Goal: Transaction & Acquisition: Purchase product/service

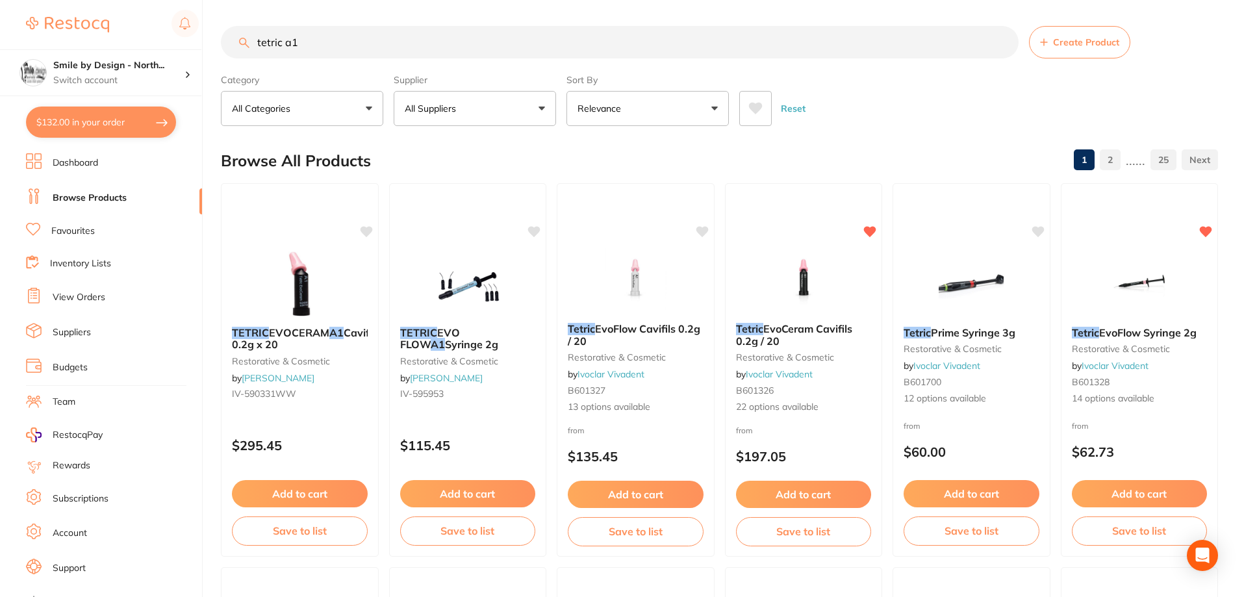
click at [426, 42] on input "tetric a1" at bounding box center [620, 42] width 798 height 32
drag, startPoint x: 399, startPoint y: 42, endPoint x: 99, endPoint y: 23, distance: 300.0
click at [99, 23] on div "$132.00 Smile by Design - North... Switch account Smile by Design - [GEOGRAPHIC…" at bounding box center [622, 298] width 1244 height 597
type input "[MEDICAL_DATA]"
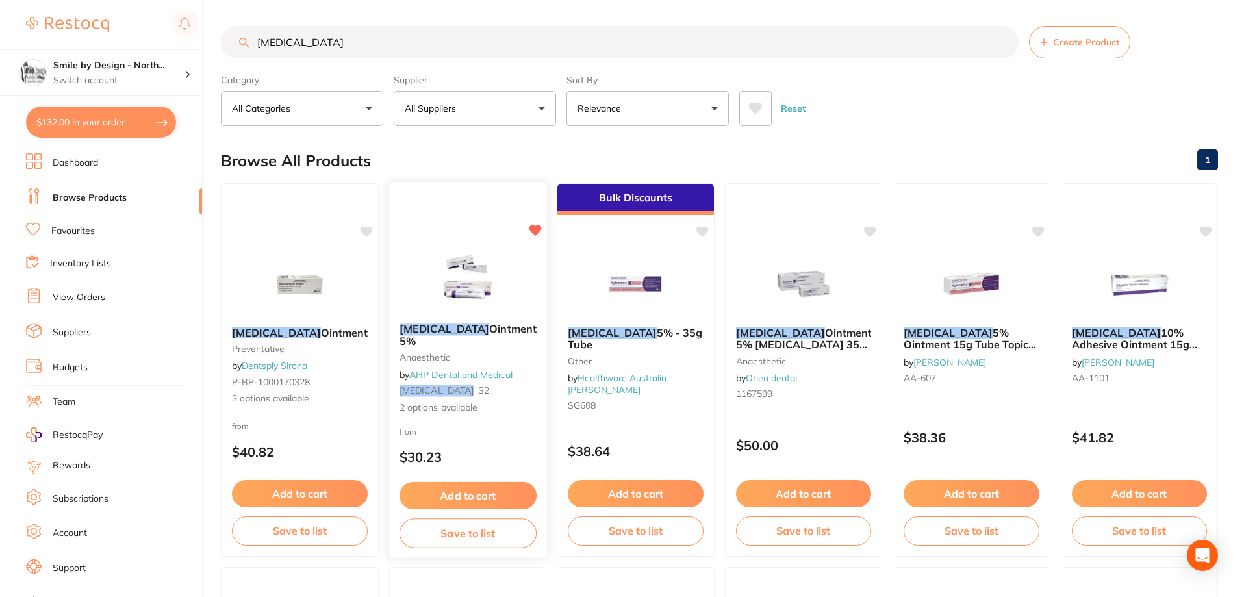
click at [499, 482] on button "Add to cart" at bounding box center [467, 496] width 137 height 28
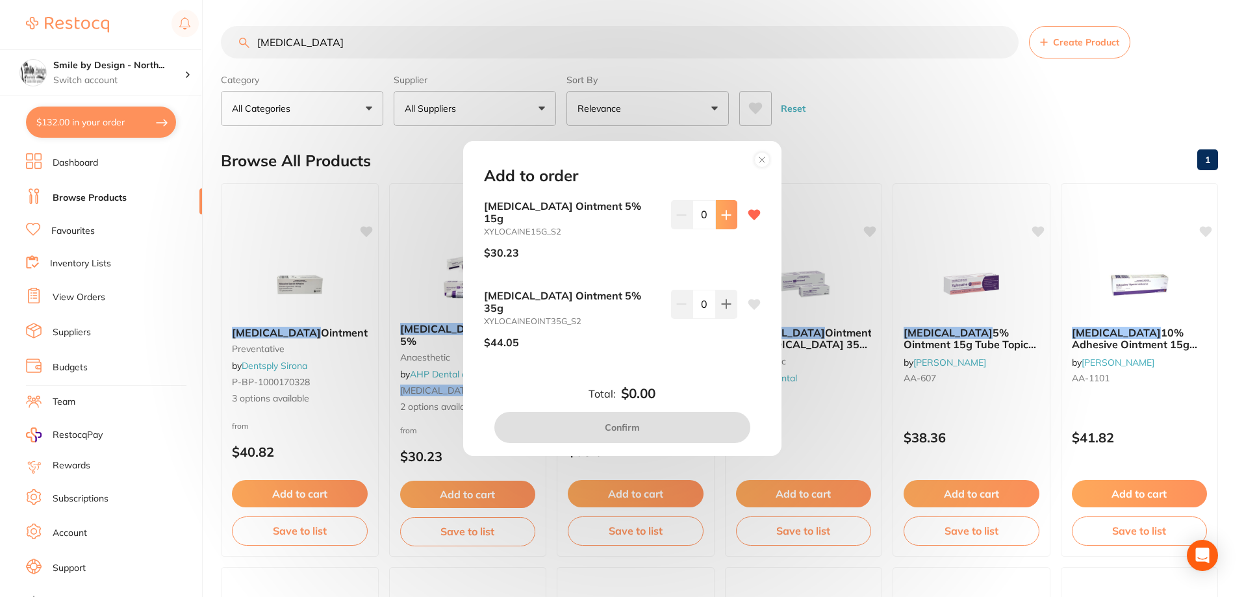
click at [717, 229] on button at bounding box center [726, 214] width 21 height 29
click at [718, 229] on button at bounding box center [726, 214] width 21 height 29
type input "2"
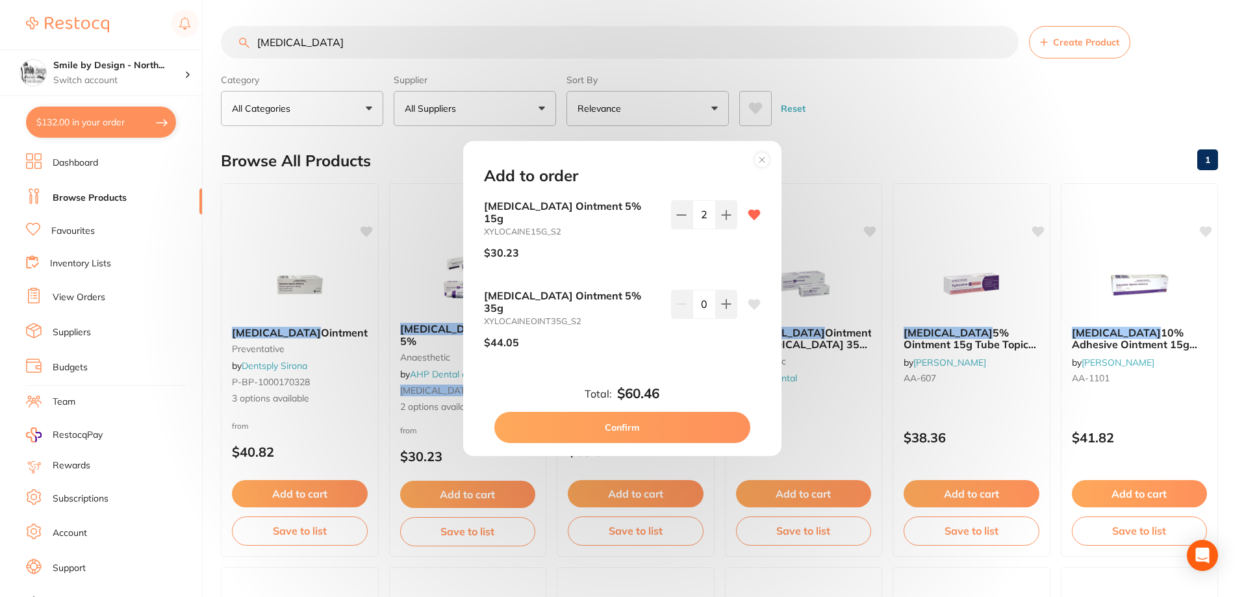
click at [670, 412] on button "Confirm" at bounding box center [622, 427] width 256 height 31
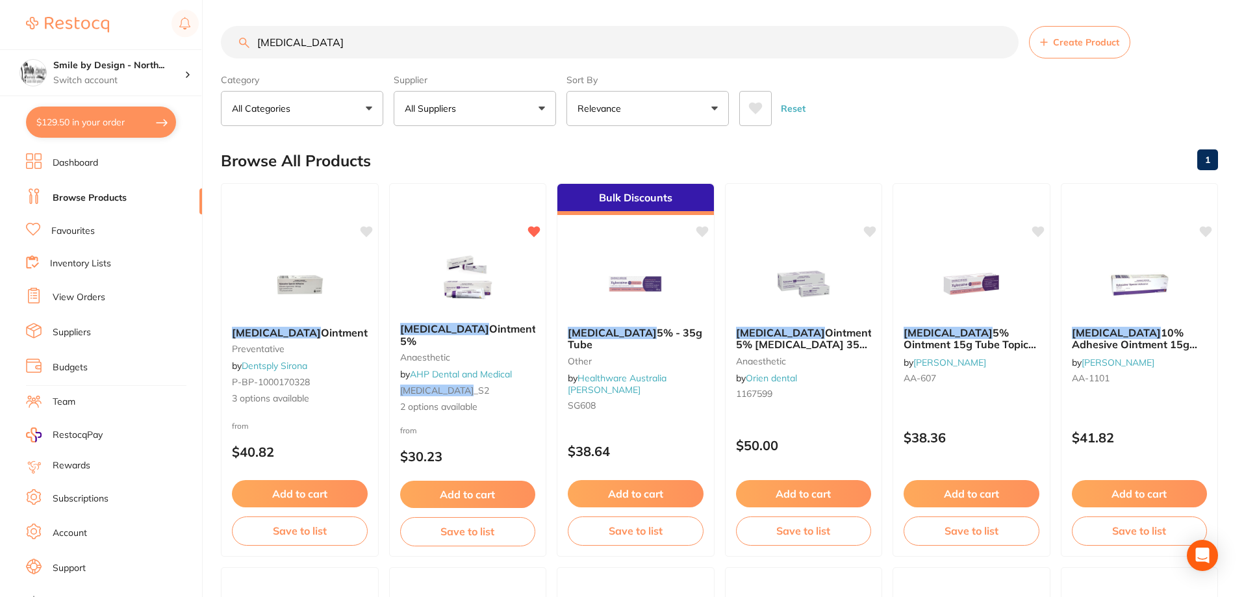
drag, startPoint x: 343, startPoint y: 43, endPoint x: 0, endPoint y: -12, distance: 347.3
click at [0, 0] on html "$129.50 Smile by Design - North... Switch account Smile by Design - [GEOGRAPHIC…" at bounding box center [622, 298] width 1244 height 597
type input "\"
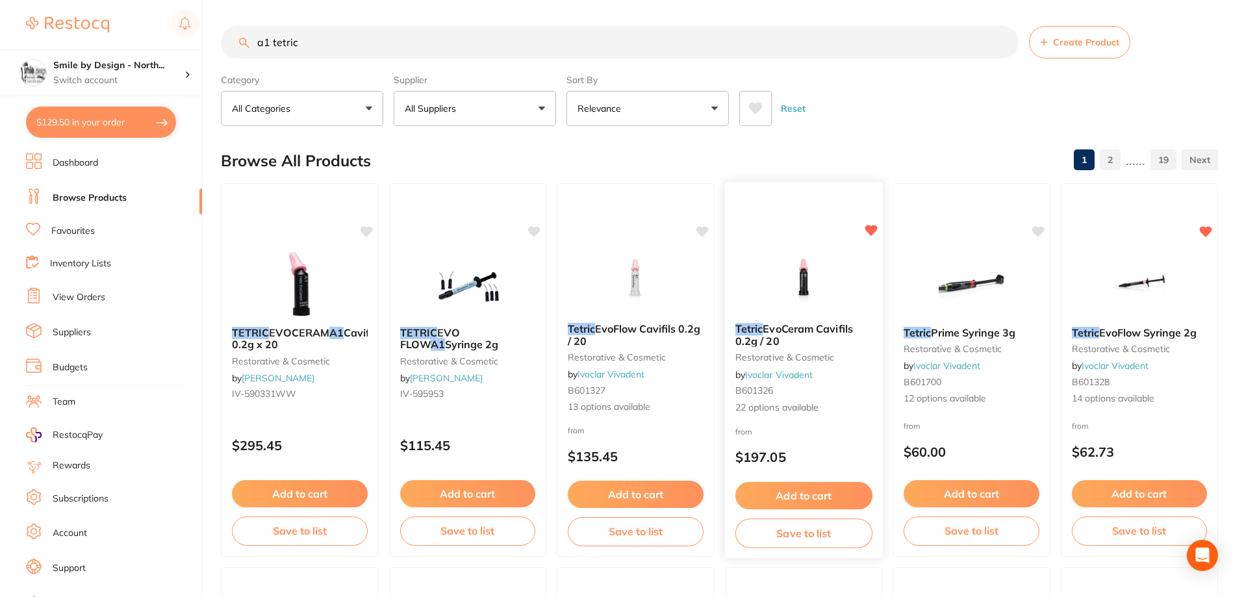
type input "a1 tetric"
click at [814, 487] on button "Add to cart" at bounding box center [803, 496] width 137 height 28
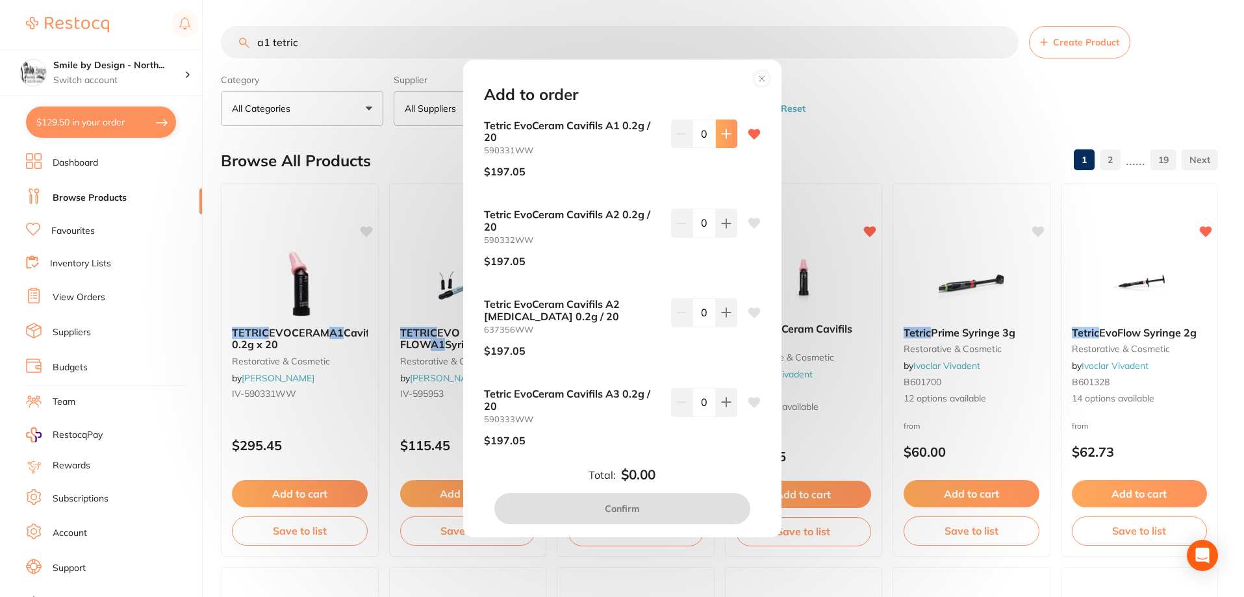
click at [726, 142] on button at bounding box center [726, 134] width 21 height 29
type input "1"
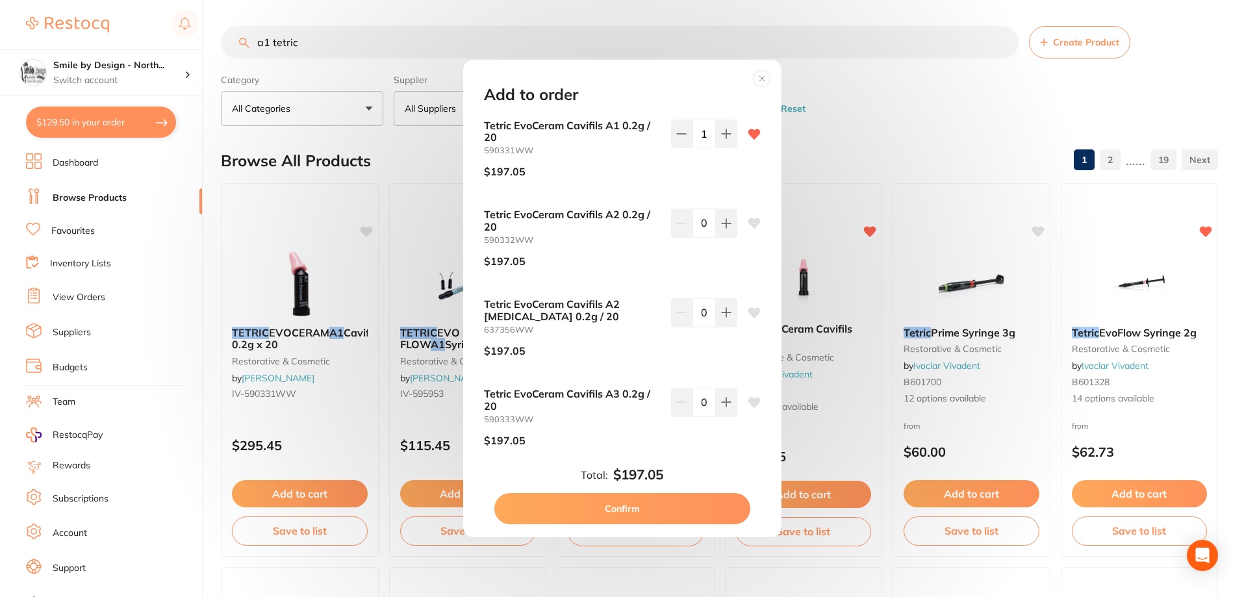
click at [631, 500] on button "Confirm" at bounding box center [622, 508] width 256 height 31
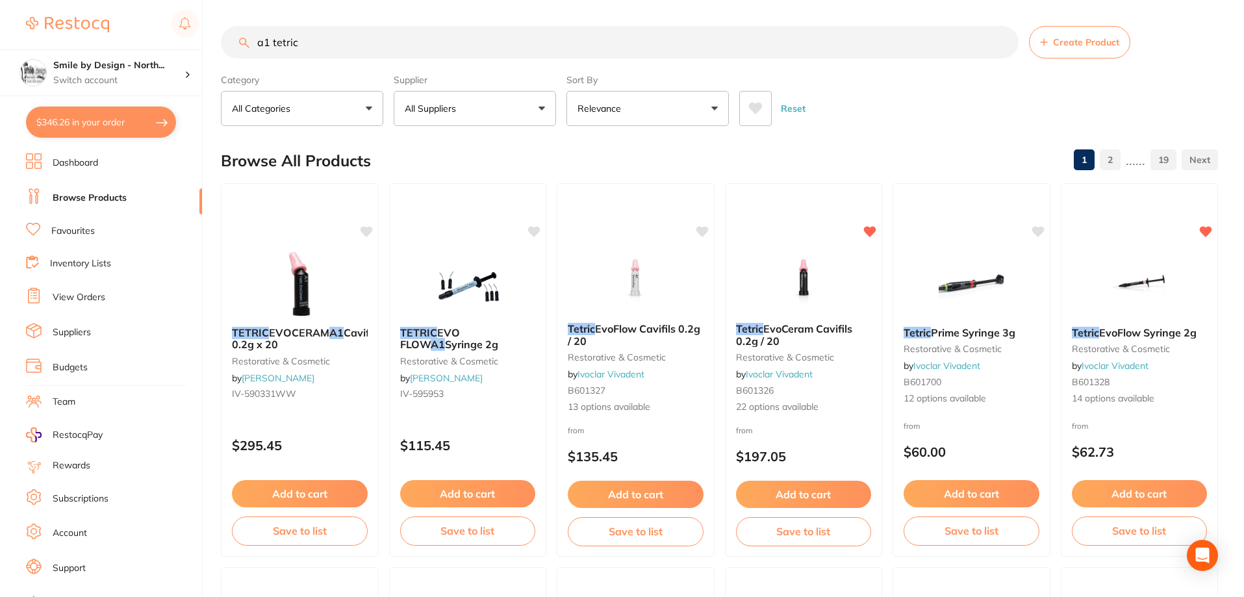
drag, startPoint x: 377, startPoint y: 34, endPoint x: 23, endPoint y: 11, distance: 354.8
click at [36, 16] on div "$346.26 Smile by Design - North... Switch account Smile by Design - [GEOGRAPHIC…" at bounding box center [622, 298] width 1244 height 597
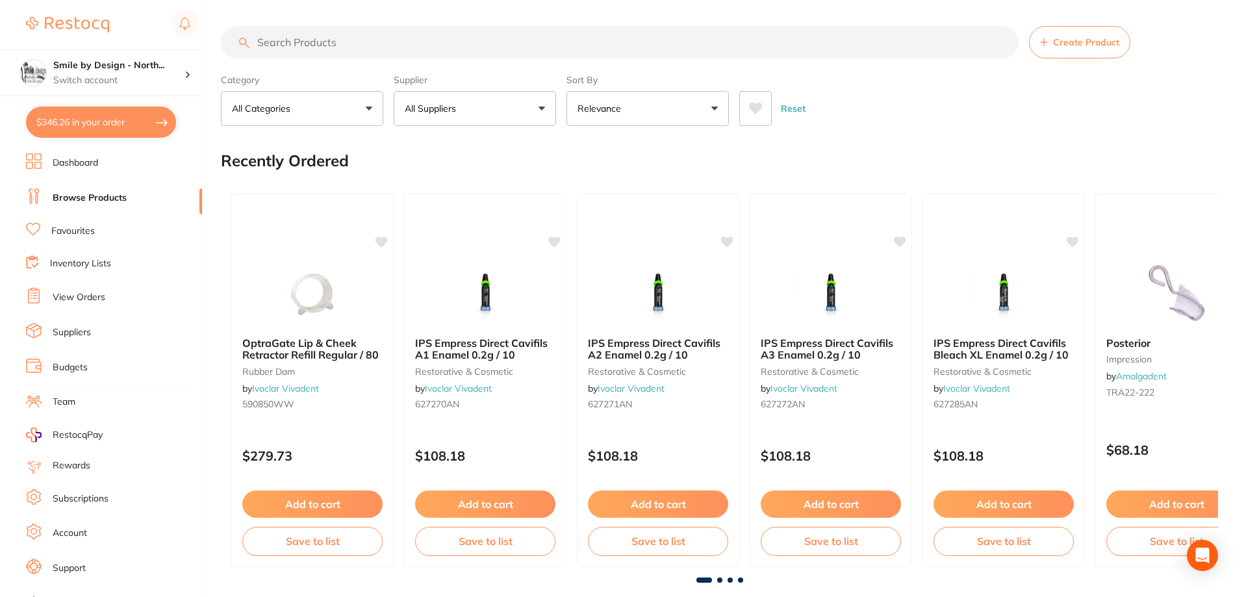
click at [103, 120] on button "$346.26 in your order" at bounding box center [101, 122] width 150 height 31
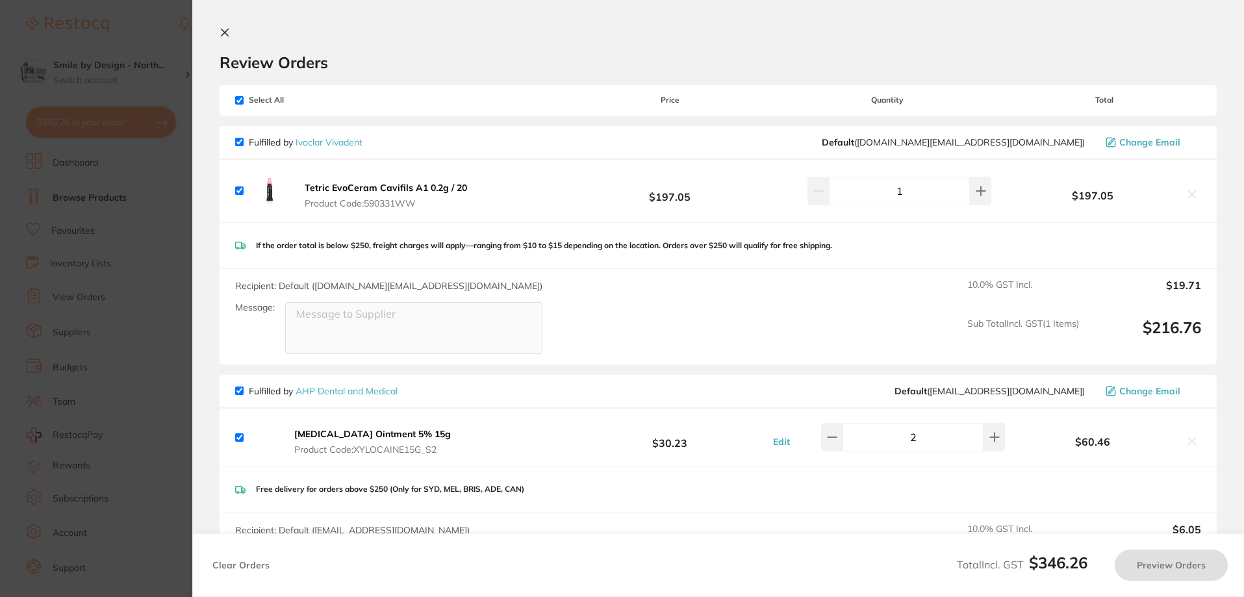
checkbox input "true"
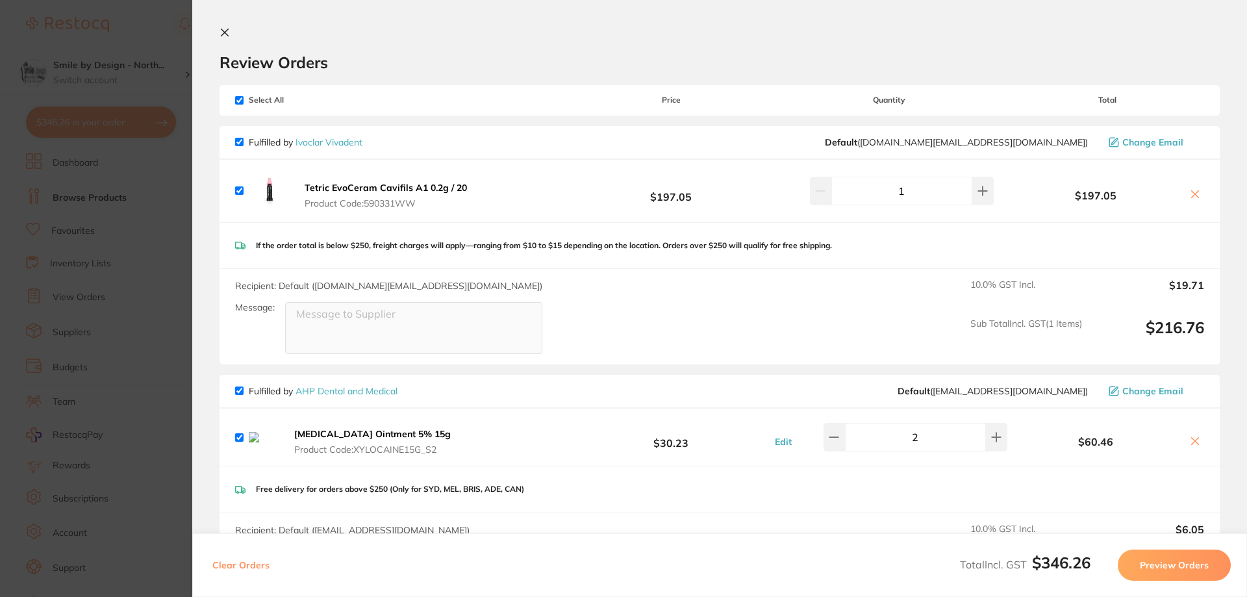
click at [147, 314] on section "Update RRP Set your pre negotiated price for this item. Item Agreed RRP (excl. …" at bounding box center [623, 298] width 1247 height 597
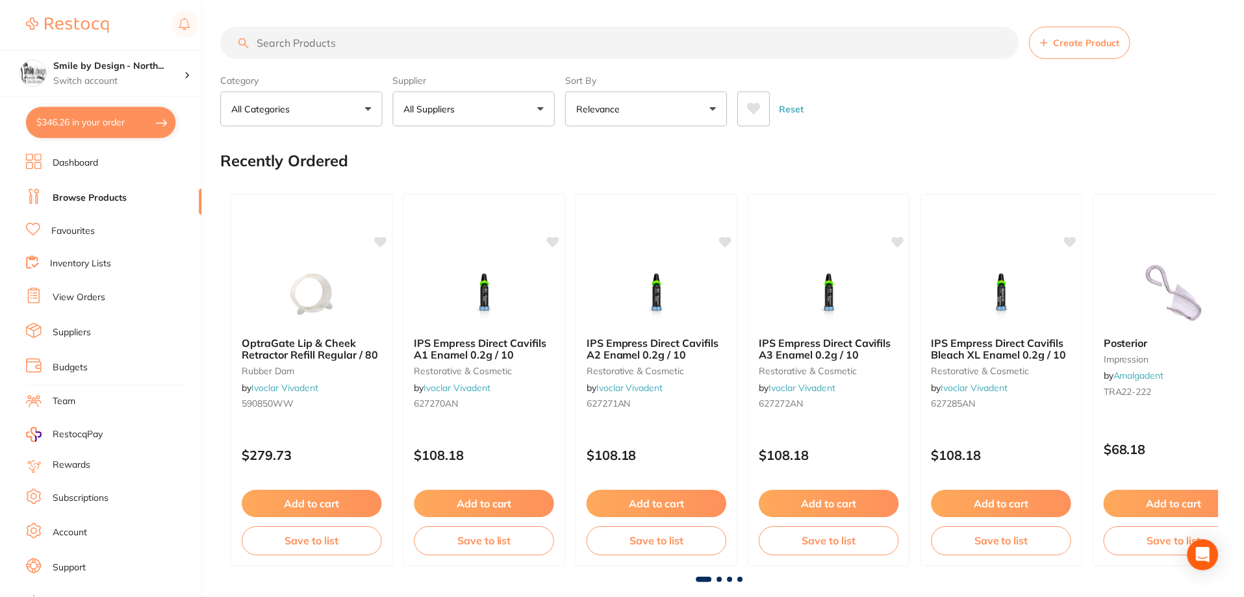
scroll to position [1, 0]
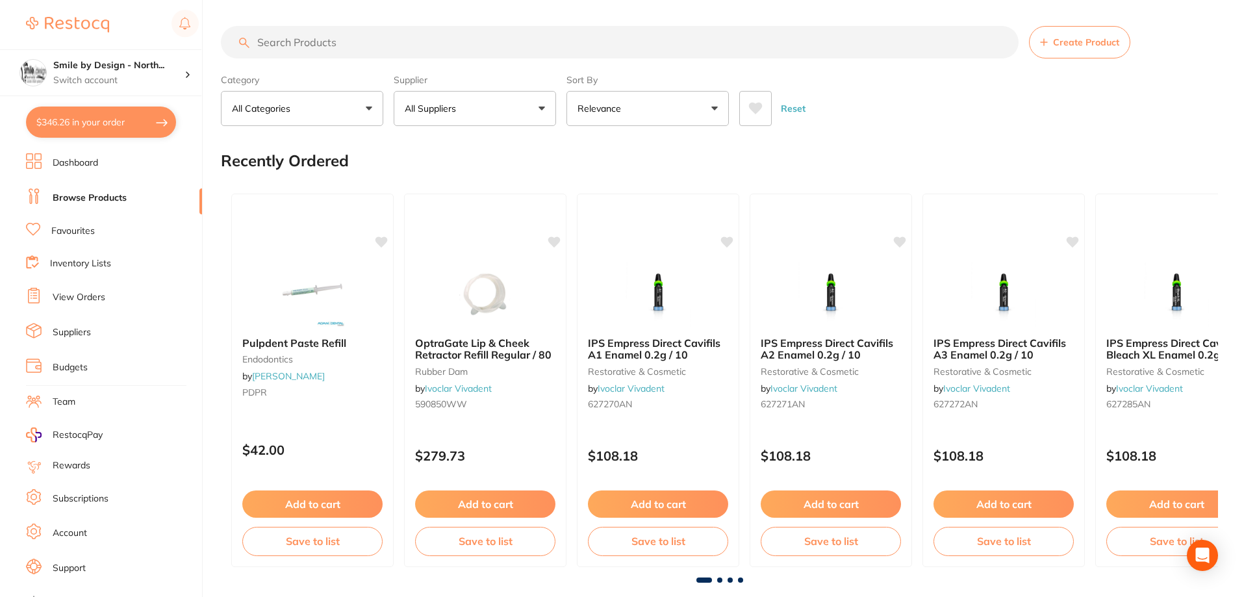
click at [92, 298] on link "View Orders" at bounding box center [79, 297] width 53 height 13
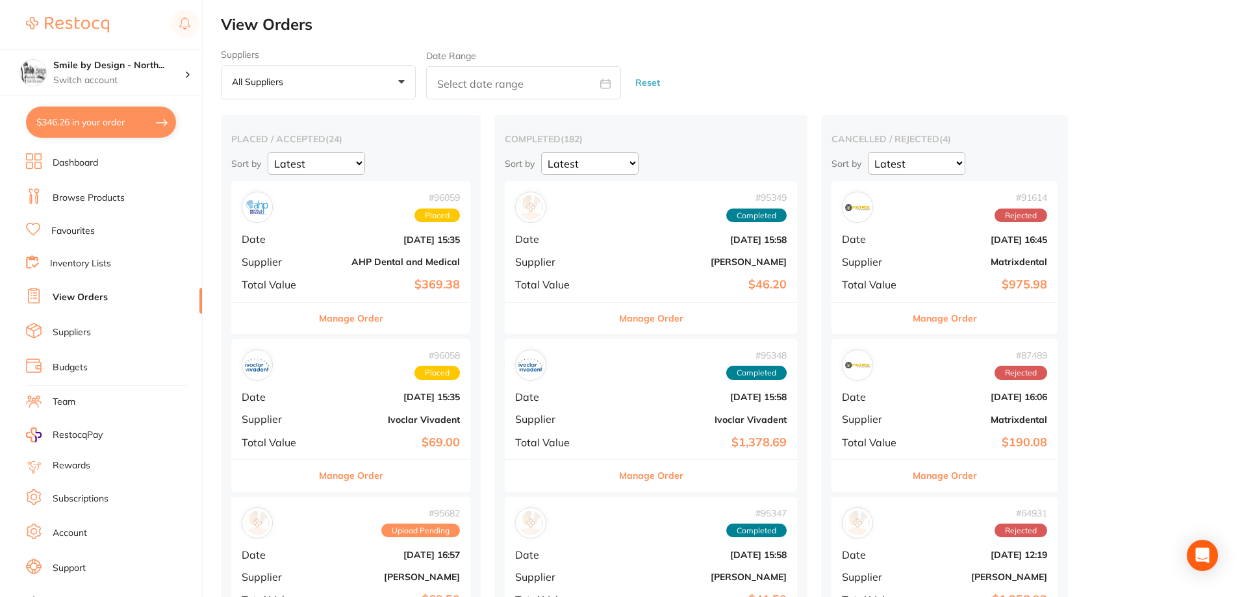
click at [372, 327] on button "Manage Order" at bounding box center [351, 318] width 64 height 31
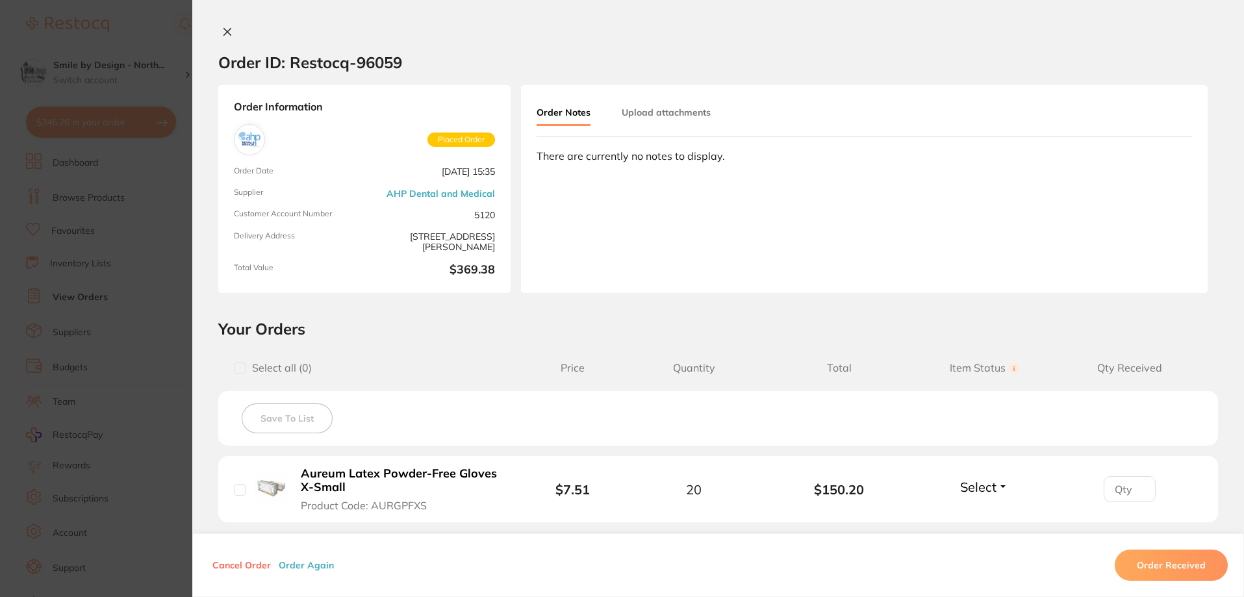
click at [225, 29] on icon at bounding box center [227, 32] width 10 height 10
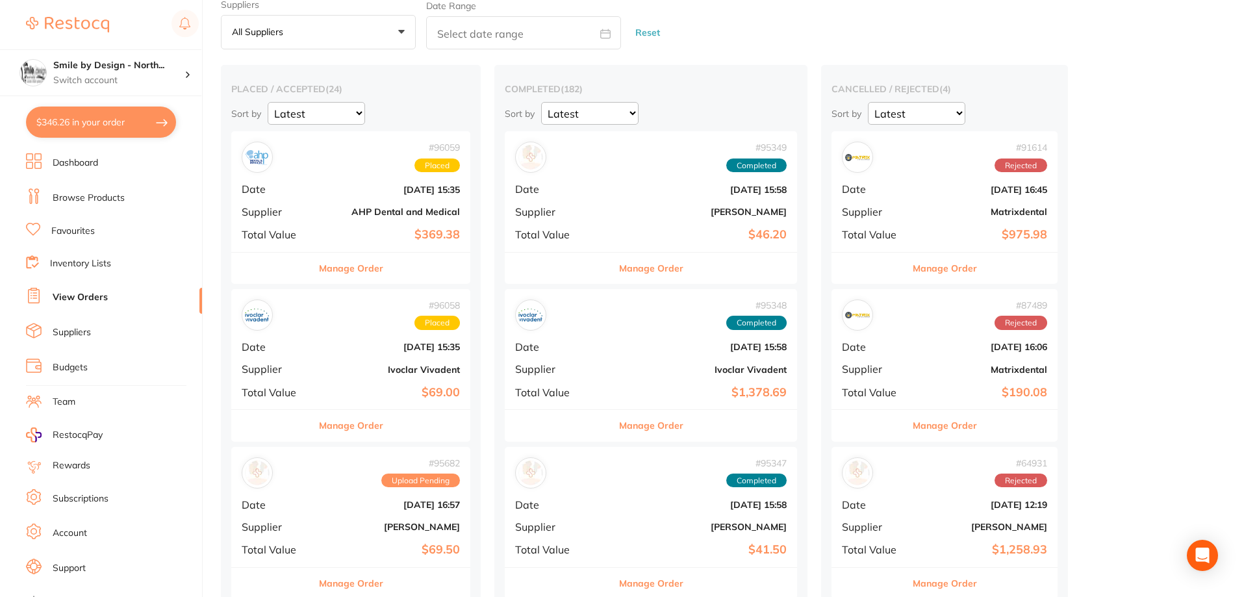
scroll to position [65, 0]
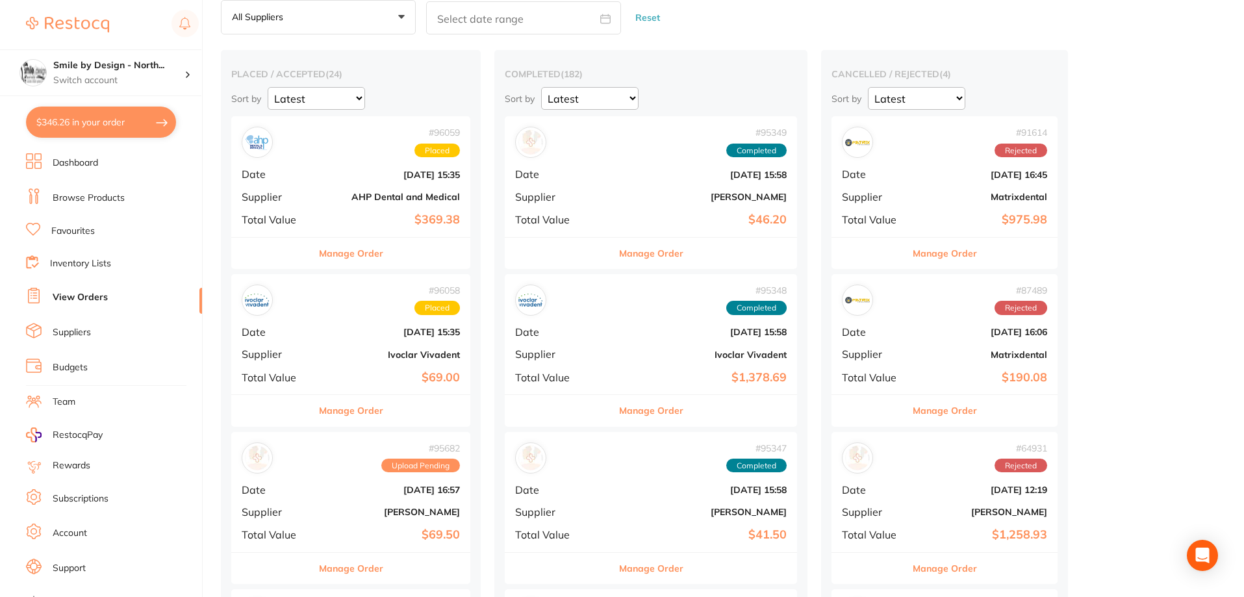
click at [370, 406] on button "Manage Order" at bounding box center [351, 410] width 64 height 31
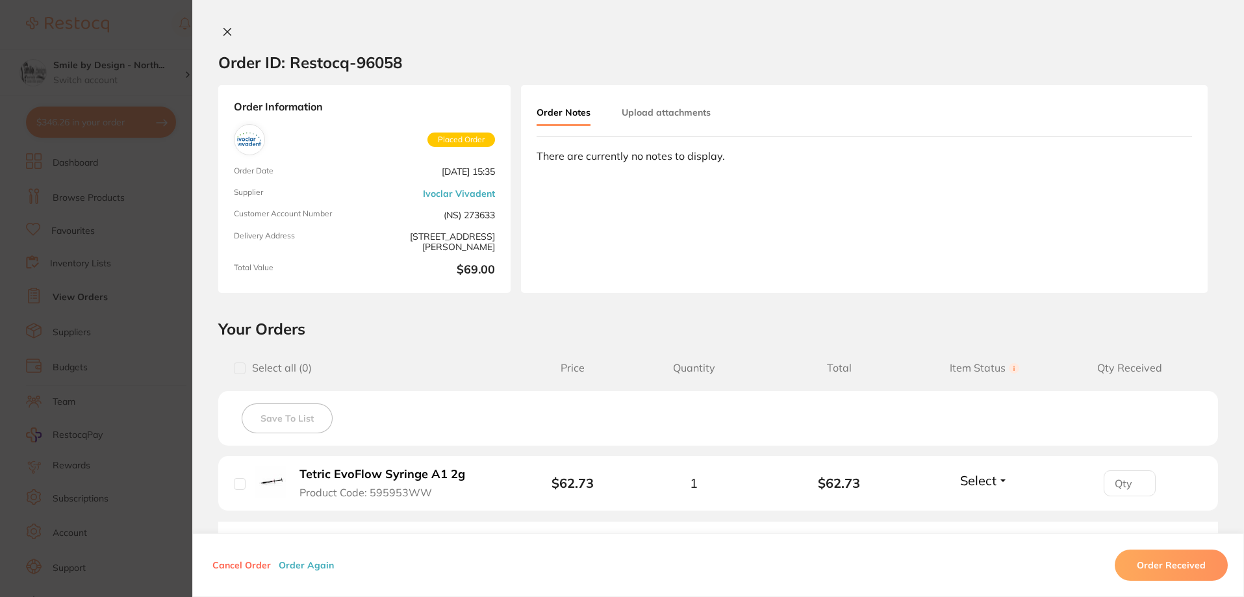
click at [228, 29] on icon at bounding box center [227, 32] width 10 height 10
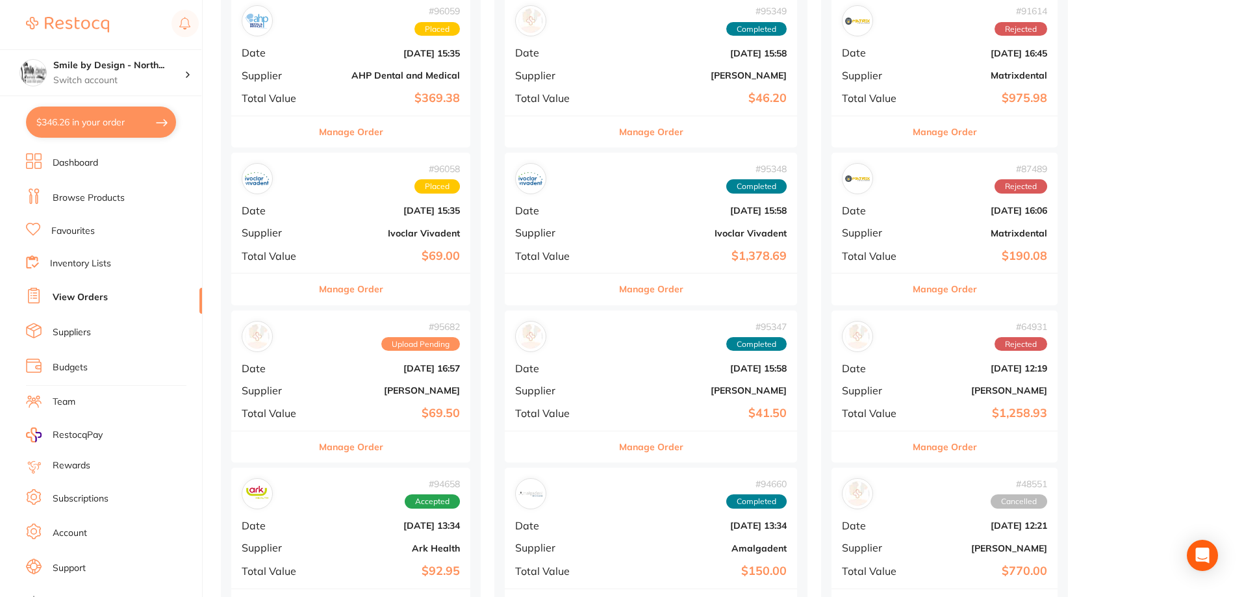
scroll to position [260, 0]
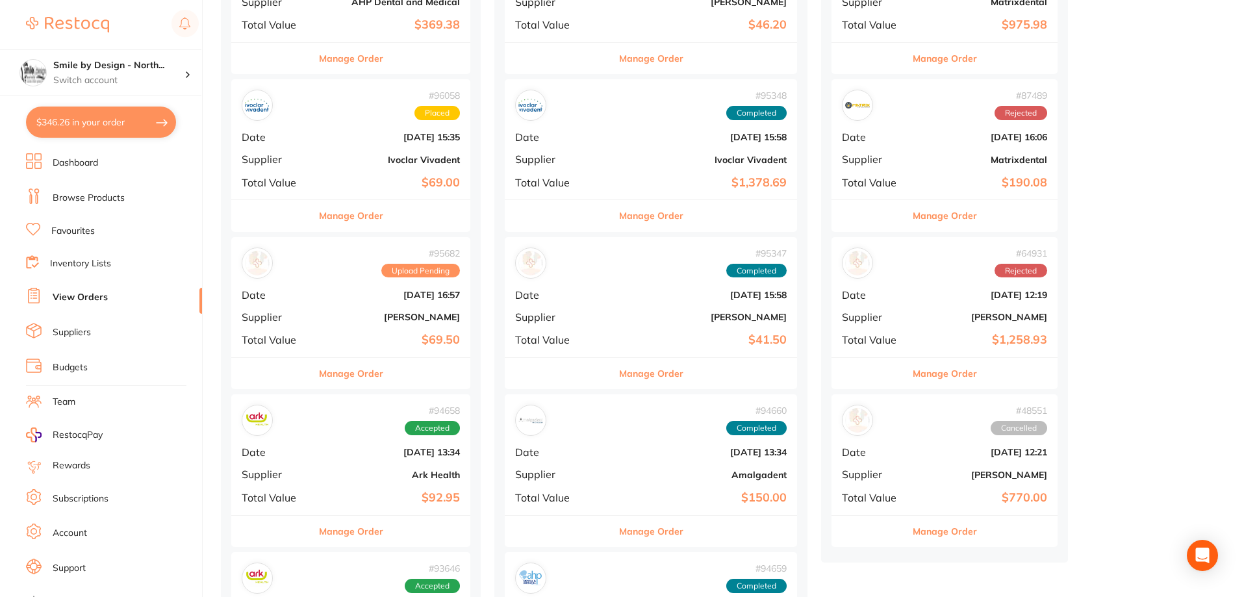
click at [371, 378] on button "Manage Order" at bounding box center [351, 373] width 64 height 31
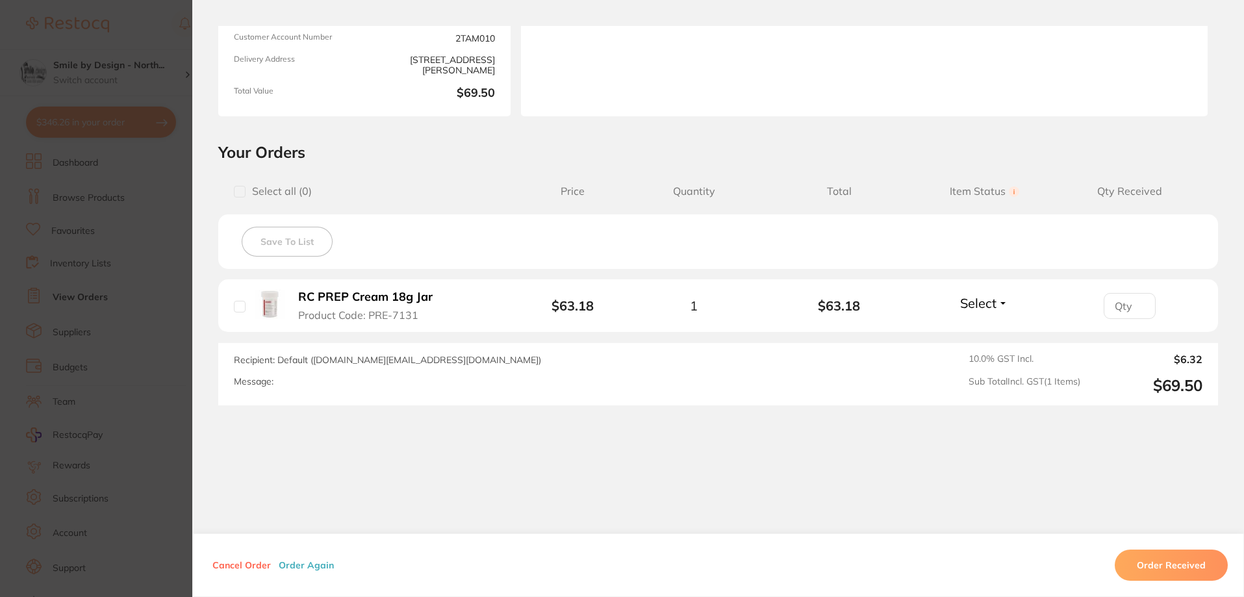
scroll to position [179, 0]
click at [146, 351] on section "Order ID: Restocq- 95682 Order Information Upload Pending Order Date Oct 2 2025…" at bounding box center [622, 298] width 1244 height 597
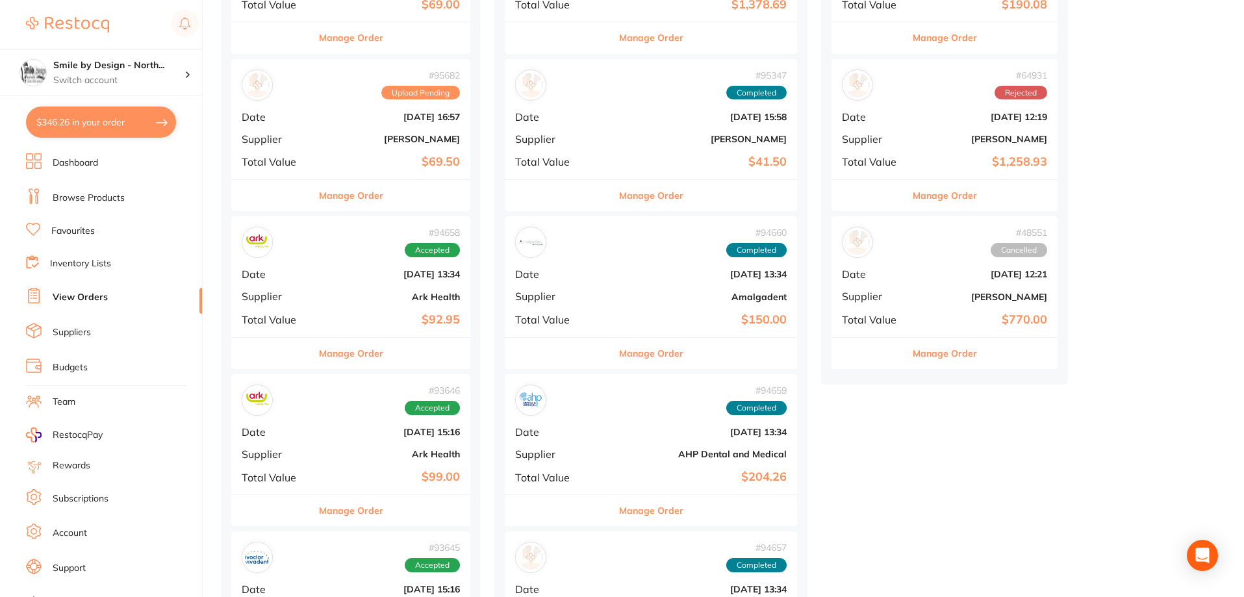
scroll to position [455, 0]
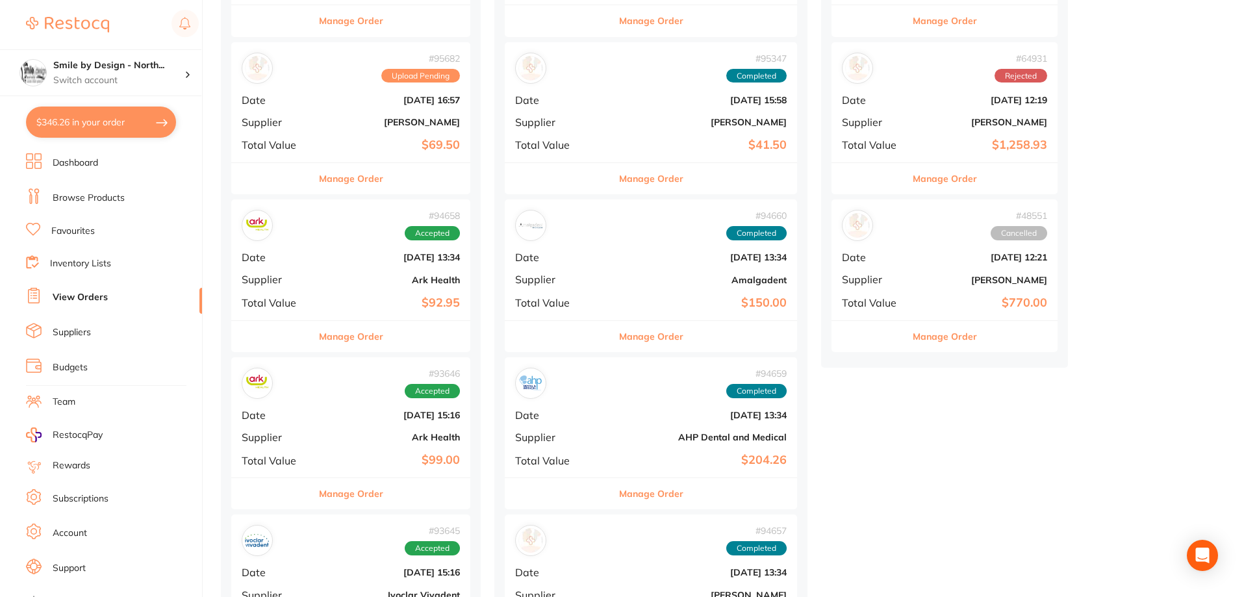
click at [379, 328] on button "Manage Order" at bounding box center [351, 336] width 64 height 31
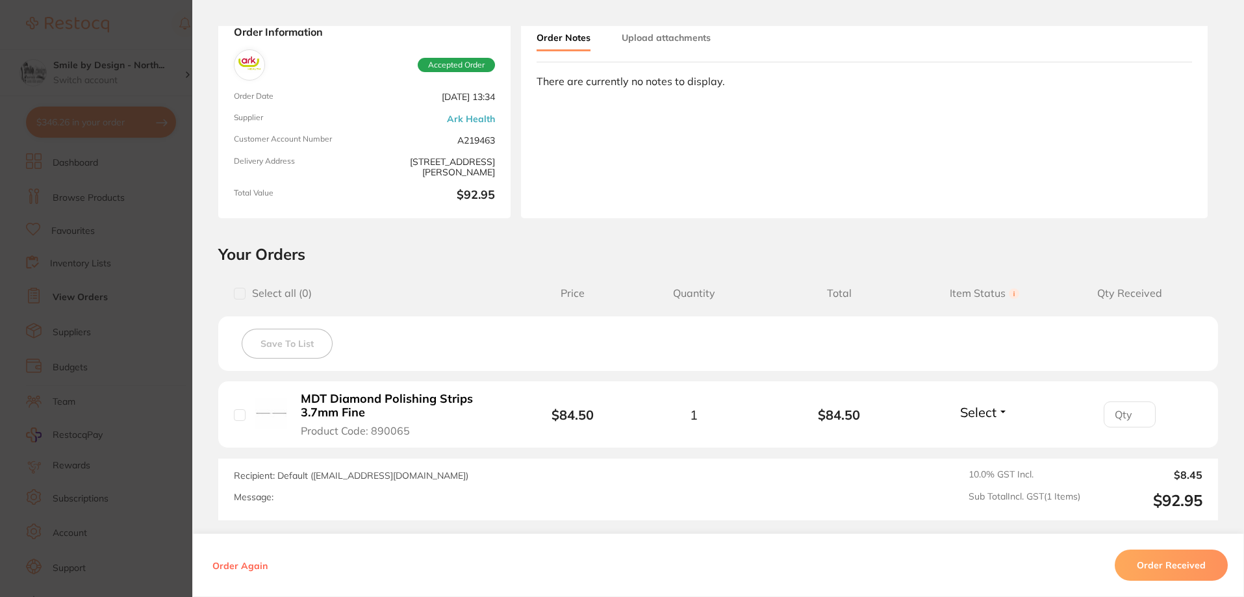
scroll to position [192, 0]
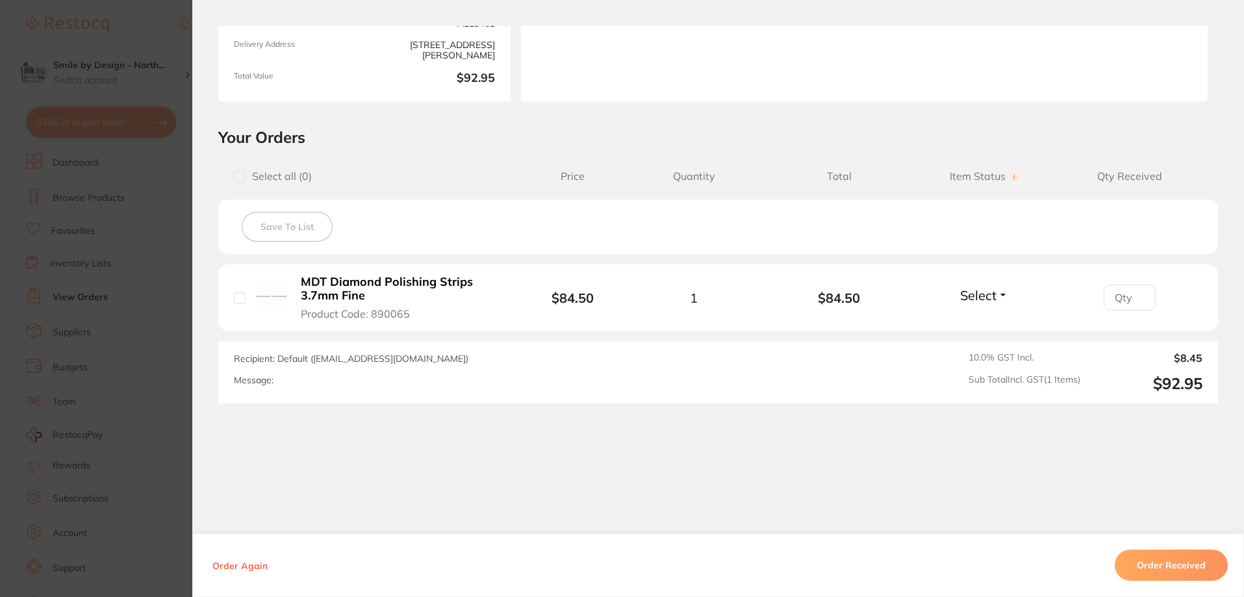
drag, startPoint x: 44, startPoint y: 345, endPoint x: 66, endPoint y: 309, distance: 42.4
click at [46, 344] on section "Order ID: Restocq- 94658 Order Information Accepted Order Order Date Sept 25 20…" at bounding box center [622, 298] width 1244 height 597
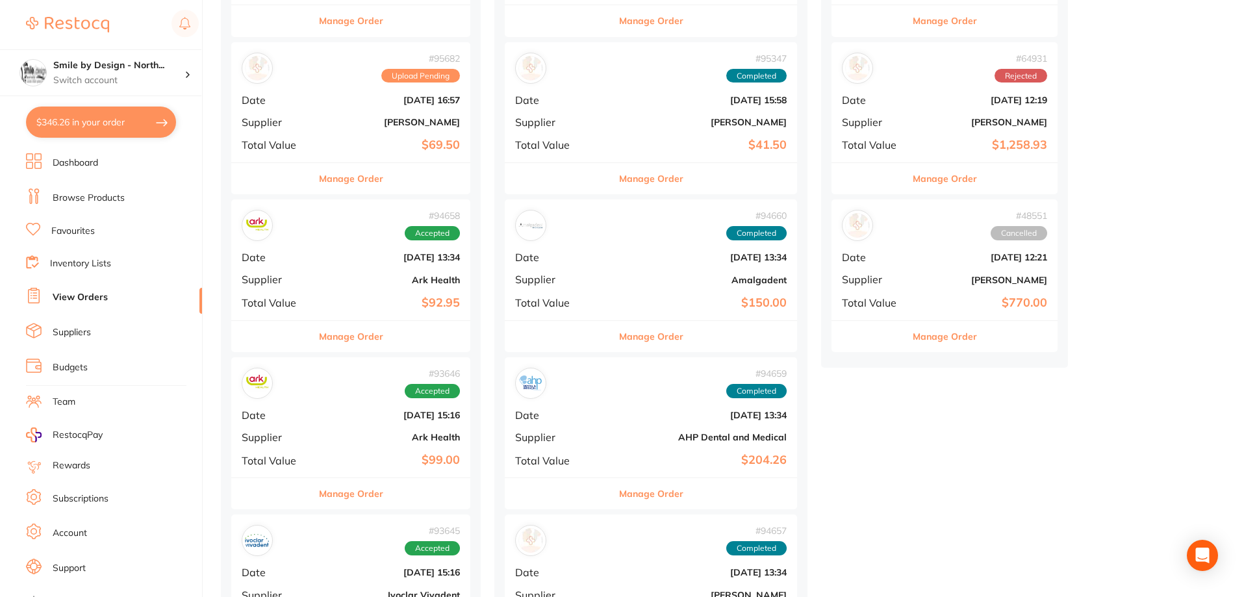
click at [127, 128] on button "$346.26 in your order" at bounding box center [101, 122] width 150 height 31
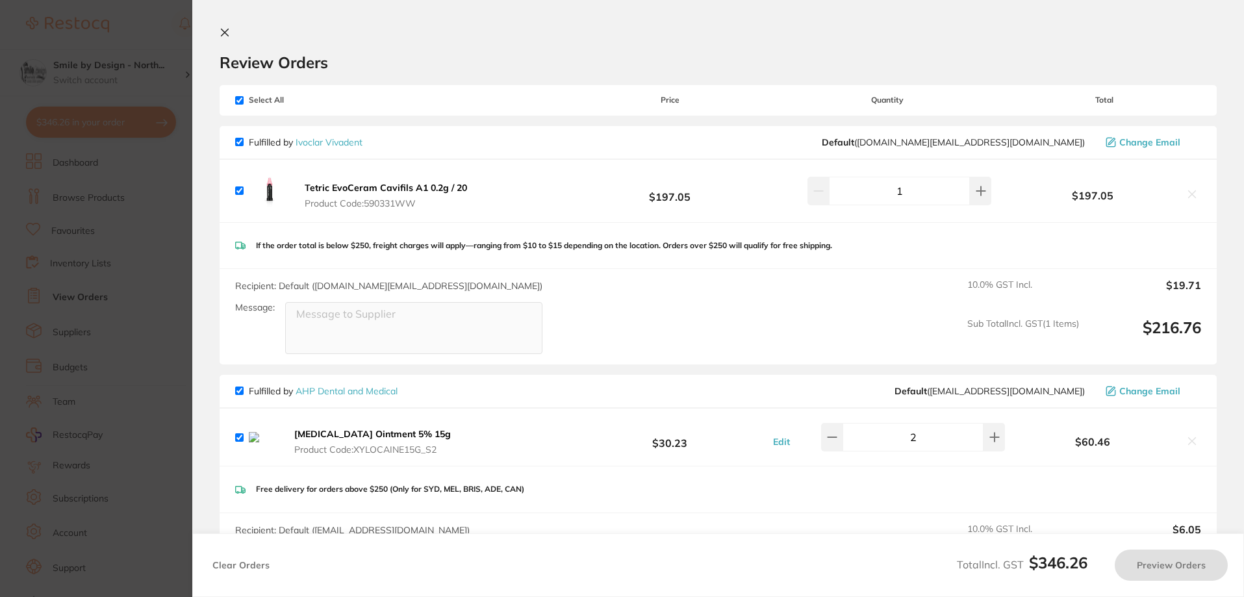
checkbox input "true"
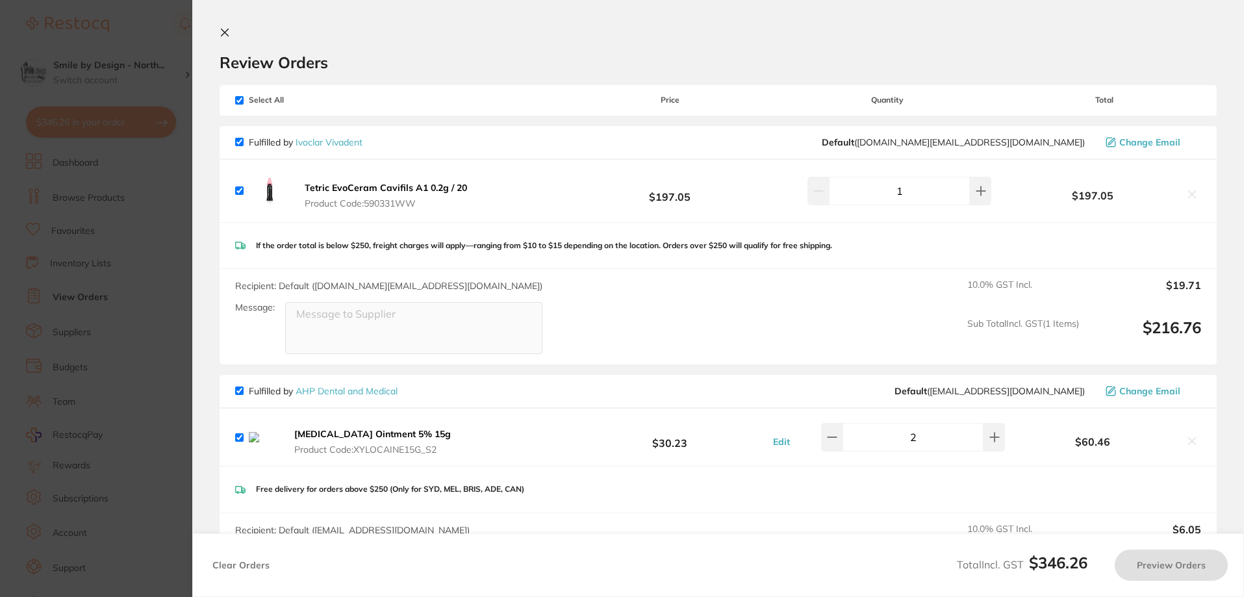
checkbox input "true"
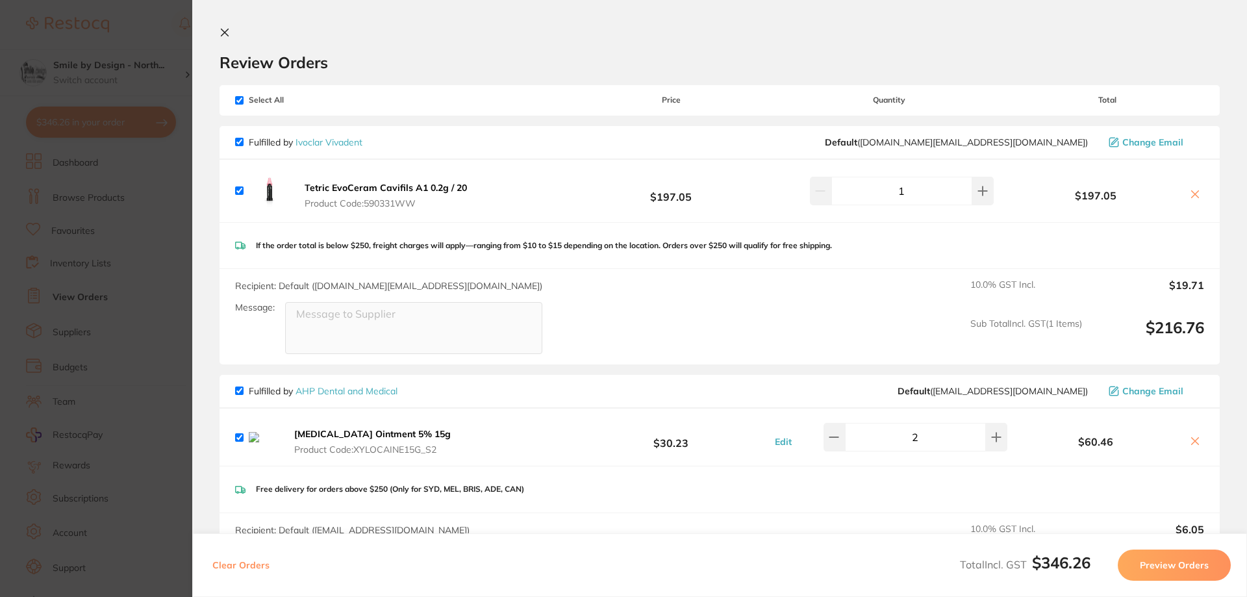
click at [1193, 446] on icon at bounding box center [1195, 441] width 10 height 10
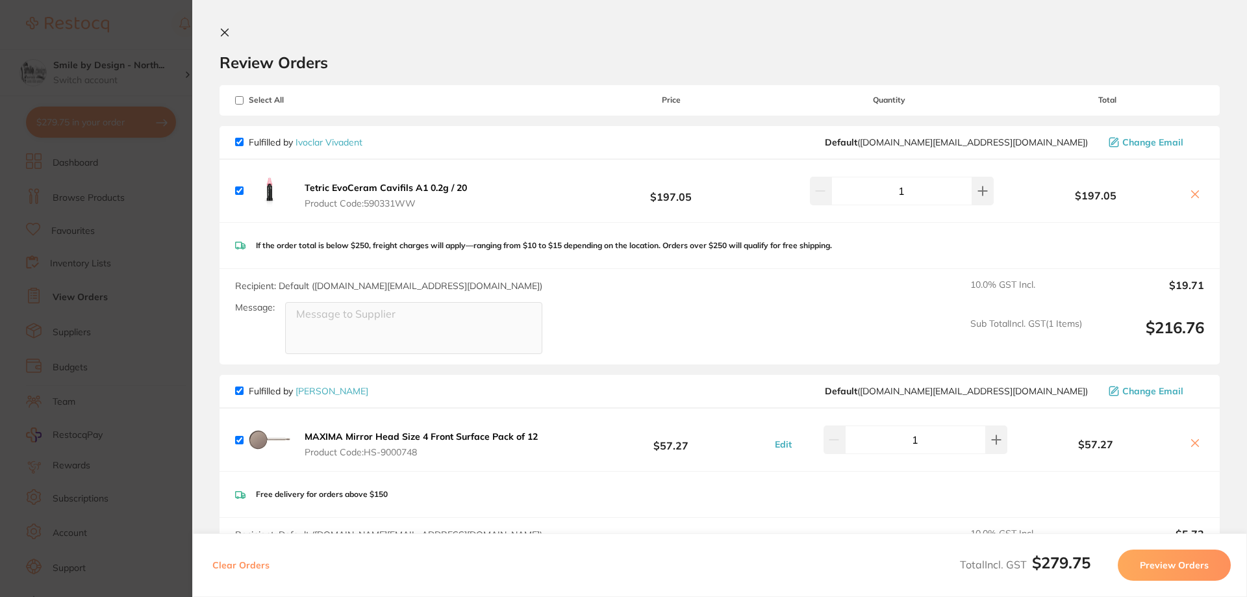
checkbox input "true"
click at [155, 377] on section "Update RRP Set your pre negotiated price for this item. Item Agreed RRP (excl. …" at bounding box center [623, 298] width 1247 height 597
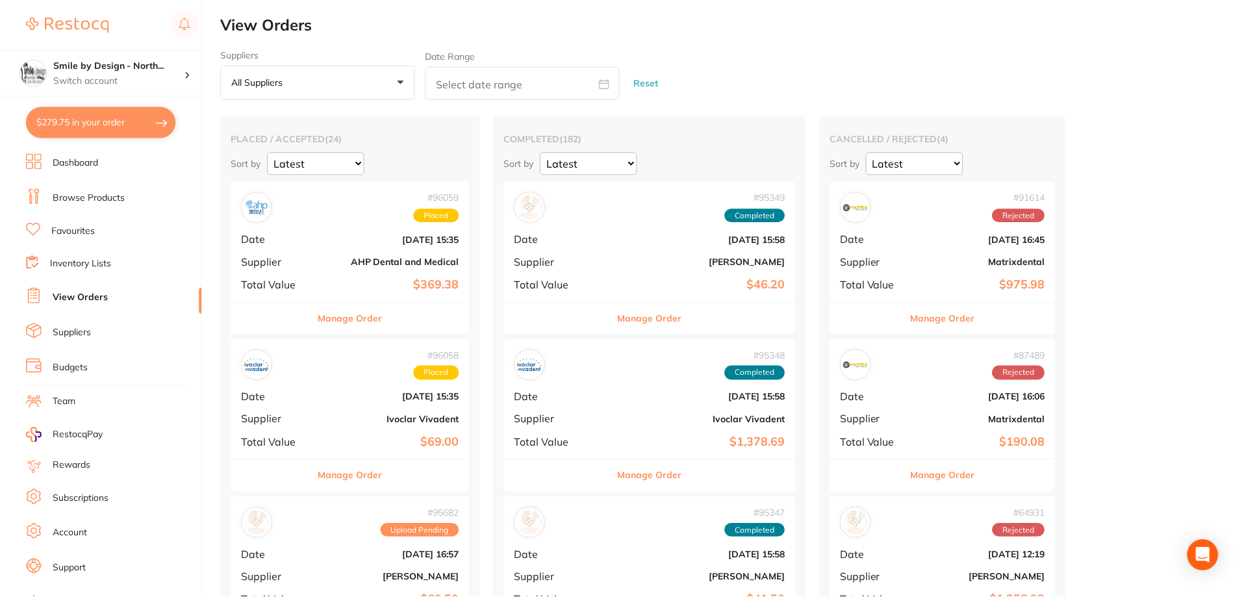
scroll to position [455, 0]
